Goal: Task Accomplishment & Management: Use online tool/utility

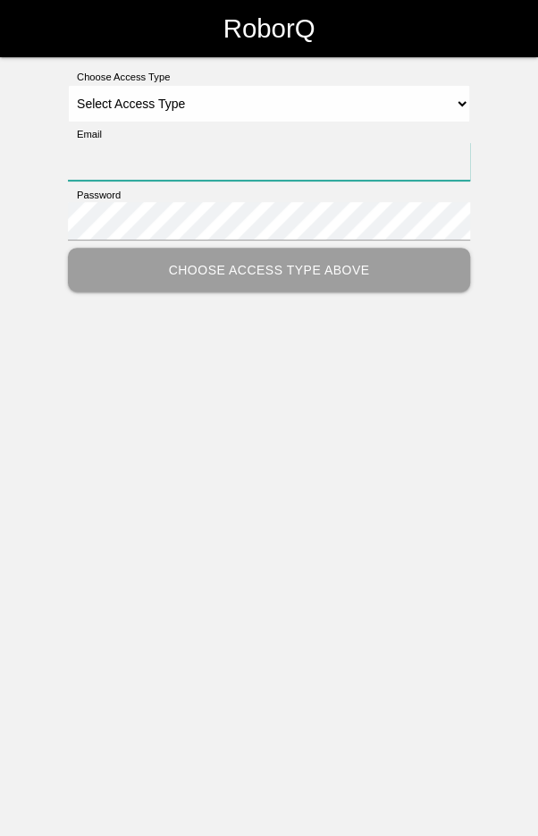
click at [101, 160] on input "Email" at bounding box center [269, 161] width 402 height 38
type input "[EMAIL_ADDRESS][DOMAIN_NAME]"
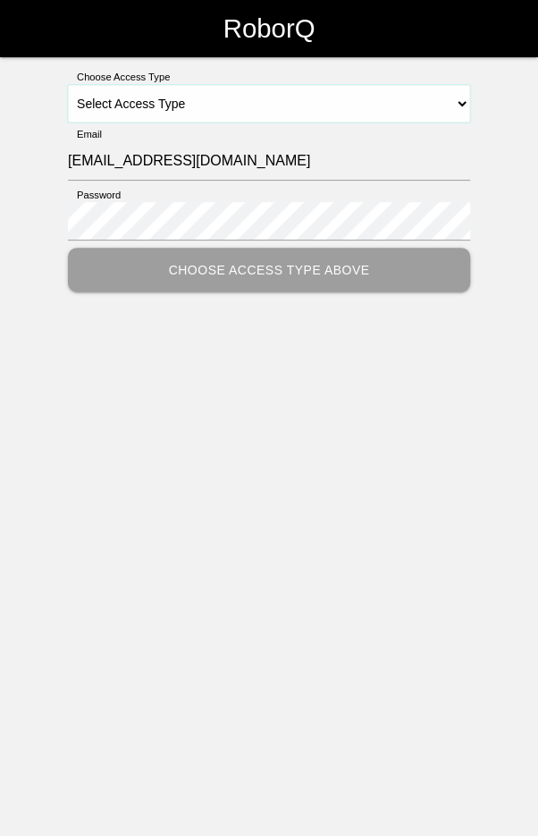
click at [414, 94] on select "Select Access Type Admin Customer Supervisor Worker" at bounding box center [269, 104] width 402 height 38
select select "Worker"
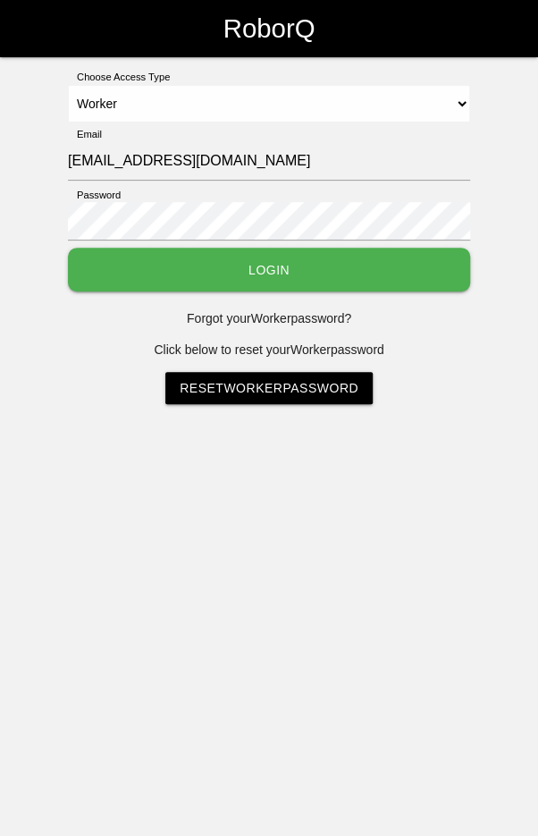
click at [292, 266] on button "Login" at bounding box center [269, 270] width 402 height 44
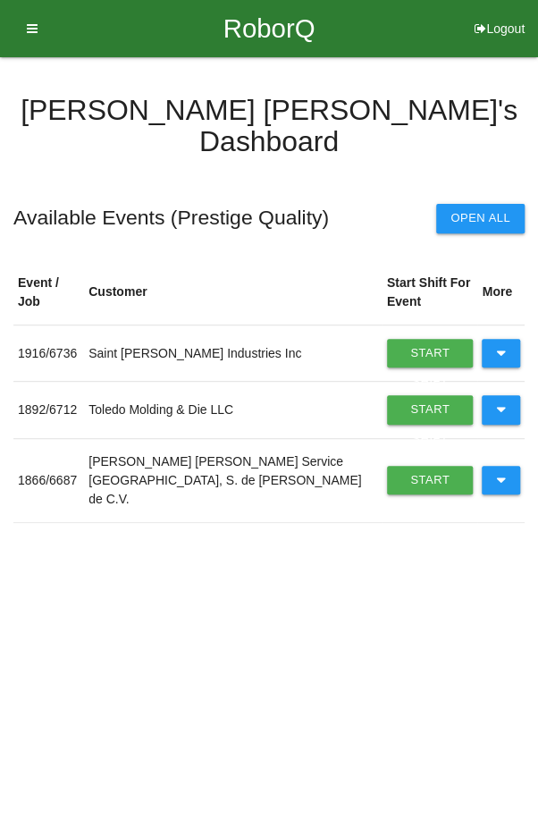
click at [507, 466] on button at bounding box center [501, 480] width 38 height 29
click at [394, 467] on link "Start Shift" at bounding box center [430, 480] width 87 height 29
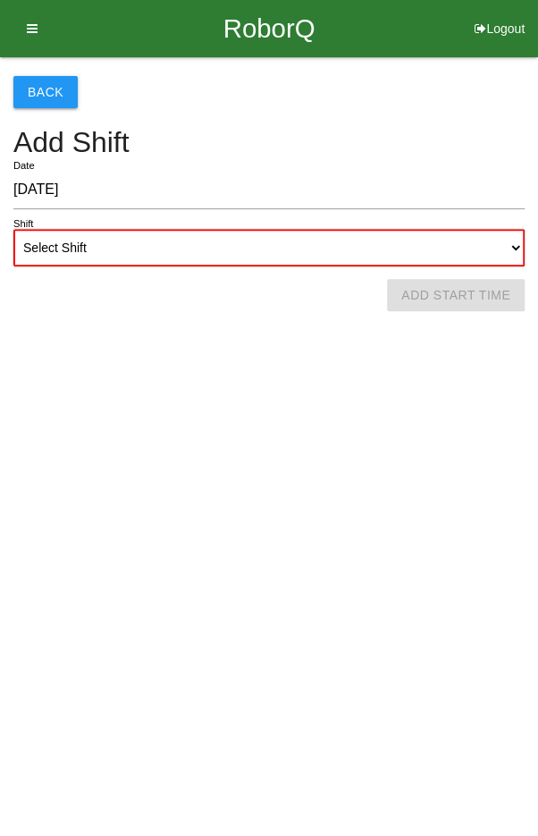
click at [327, 243] on select "Select Shift 1st Shift 2nd Shift 3rd Shift 4th Shift" at bounding box center [268, 248] width 511 height 38
select select "2"
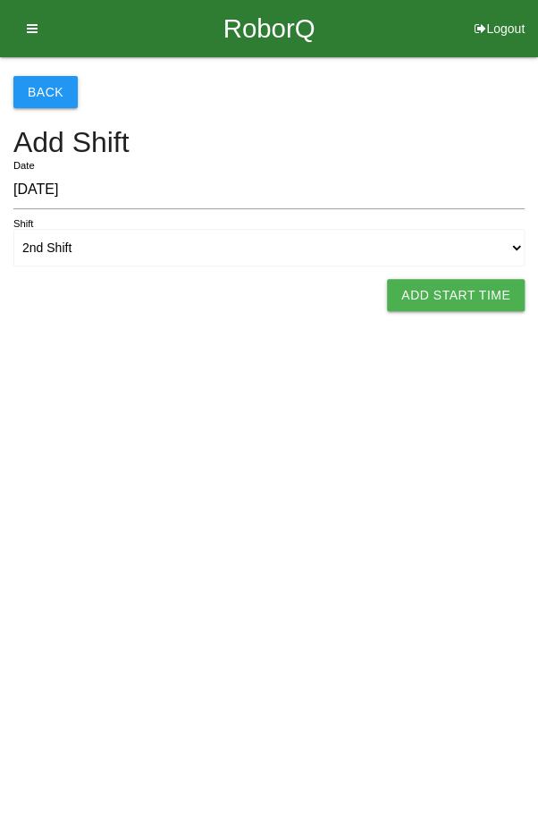
click at [469, 292] on button "Add Start Time" at bounding box center [456, 295] width 138 height 32
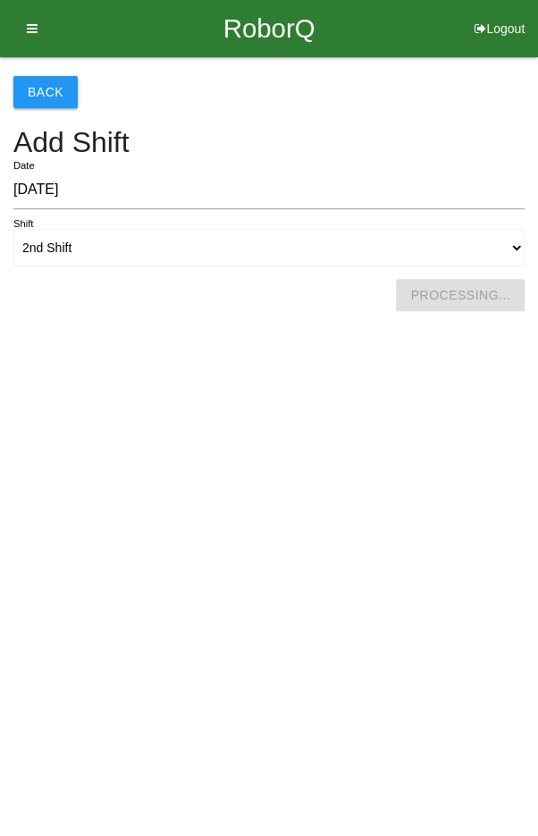
select select "2"
select select "10"
select select "2"
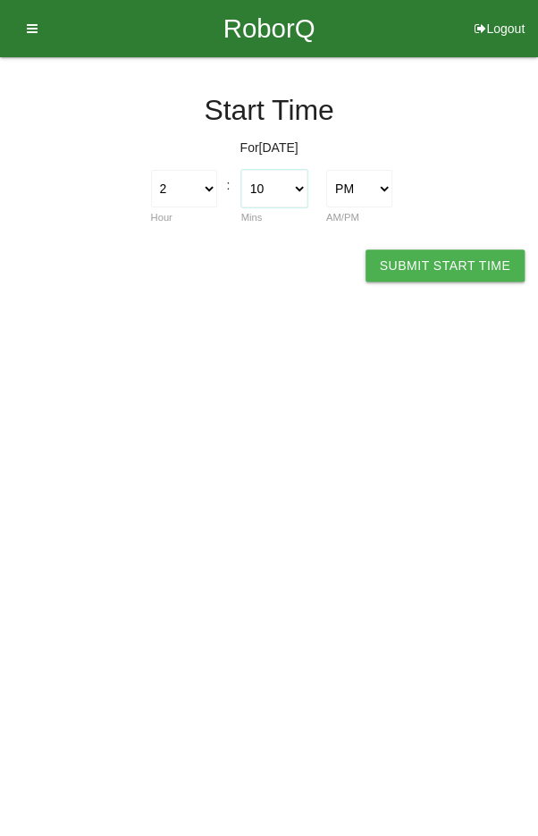
click at [274, 188] on select "00 01 02 03 04 05 06 07 08 09 10 11 12 13 14 15 16 17 18 19 20 21 22 23 24 25 2…" at bounding box center [274, 189] width 66 height 38
select select "0"
click at [449, 273] on button "Submit Start Time" at bounding box center [445, 265] width 159 height 32
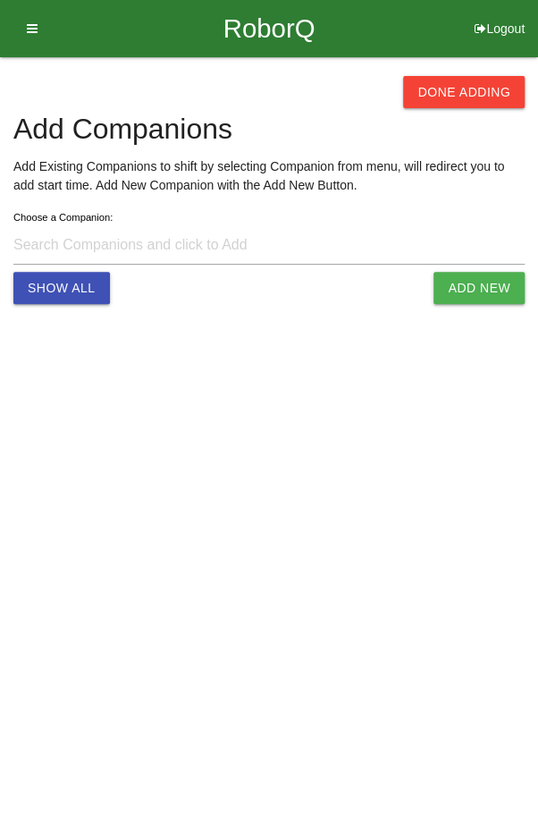
click at [466, 80] on button "Done Adding" at bounding box center [464, 92] width 122 height 32
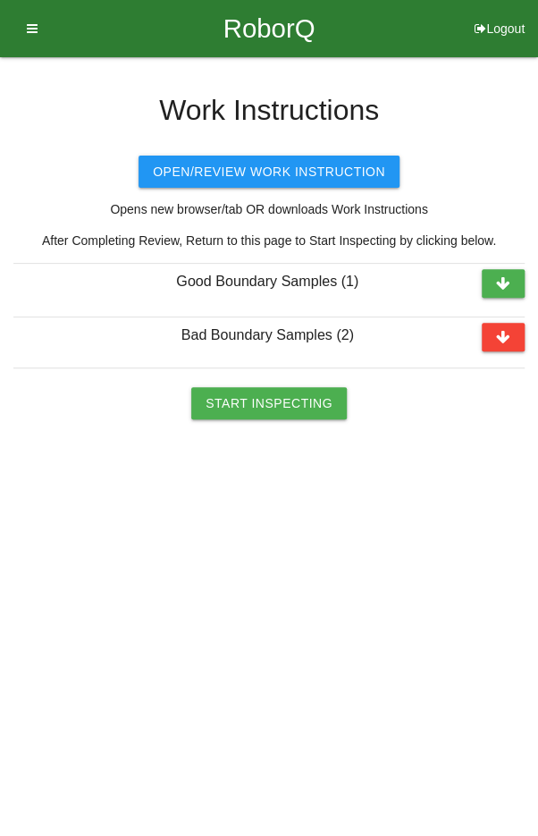
click at [281, 405] on button "Start Inspecting" at bounding box center [269, 403] width 156 height 32
